Goal: Task Accomplishment & Management: Use online tool/utility

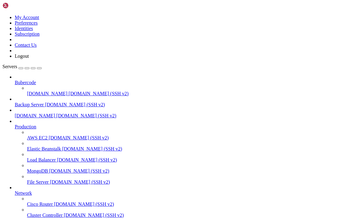
click at [39, 68] on icon "button" at bounding box center [39, 68] width 0 height 0
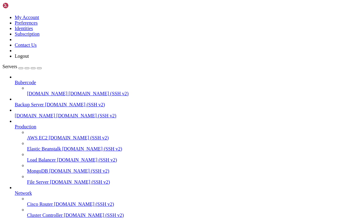
type input "/home/[DOMAIN_NAME][URL]"
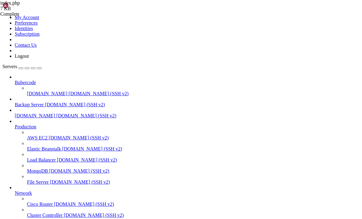
type textarea "frame_game.setAttribute('scrolling', 'no');"
